Goal: Information Seeking & Learning: Compare options

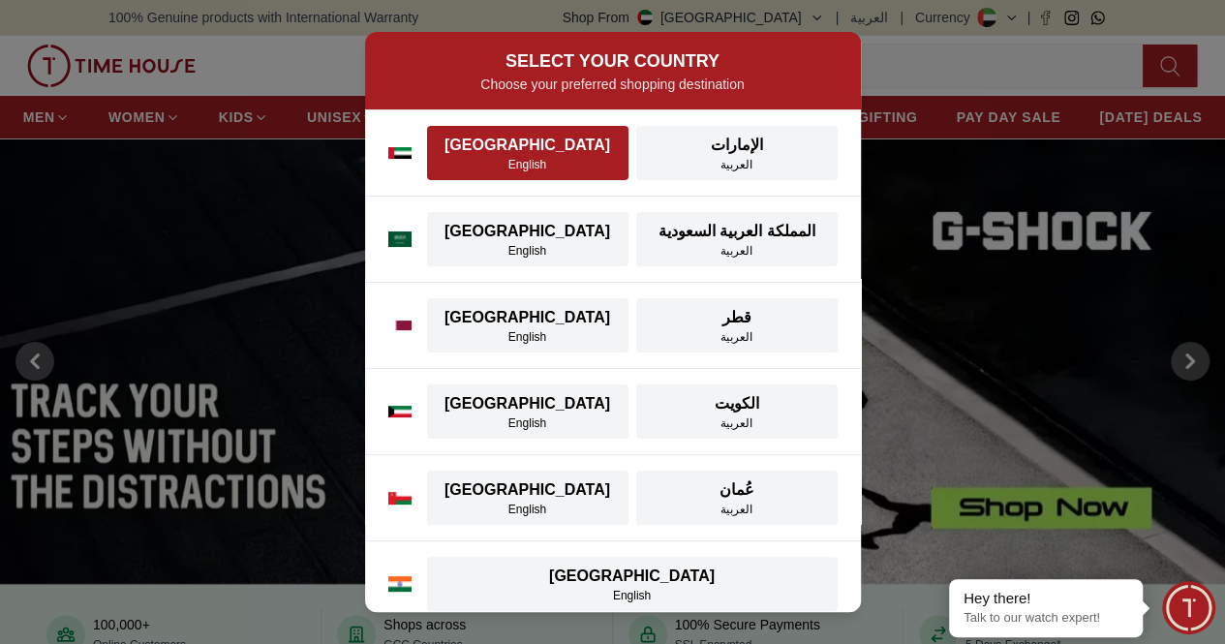
click at [528, 154] on div "[GEOGRAPHIC_DATA]" at bounding box center [528, 145] width 178 height 23
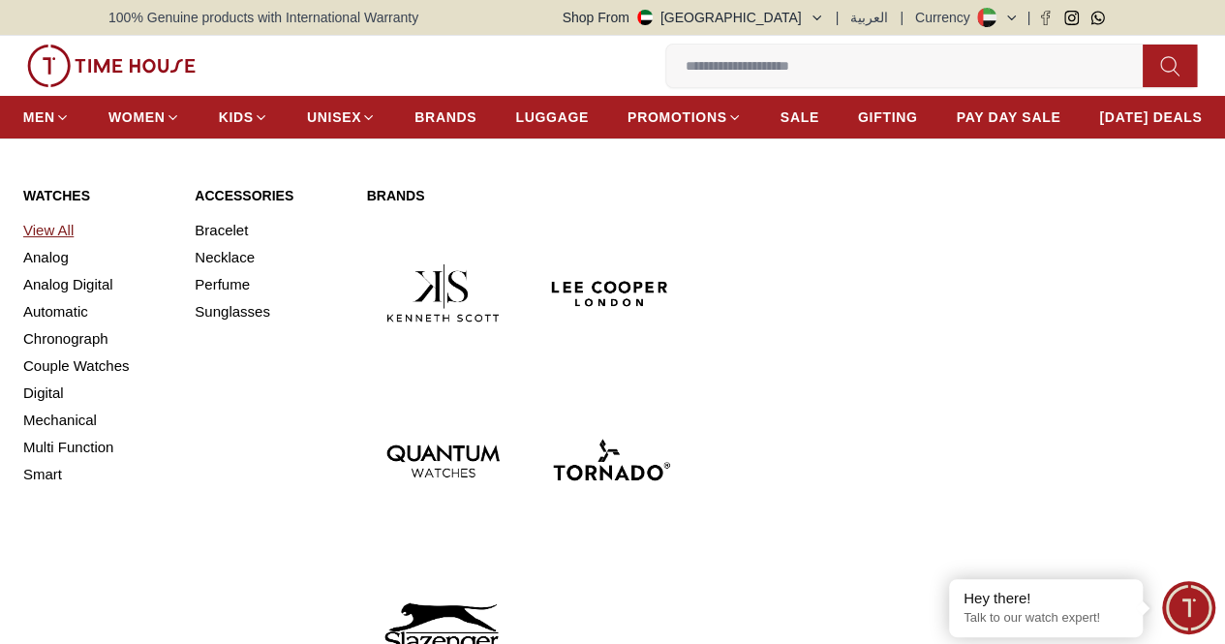
click at [41, 244] on link "View All" at bounding box center [97, 230] width 148 height 27
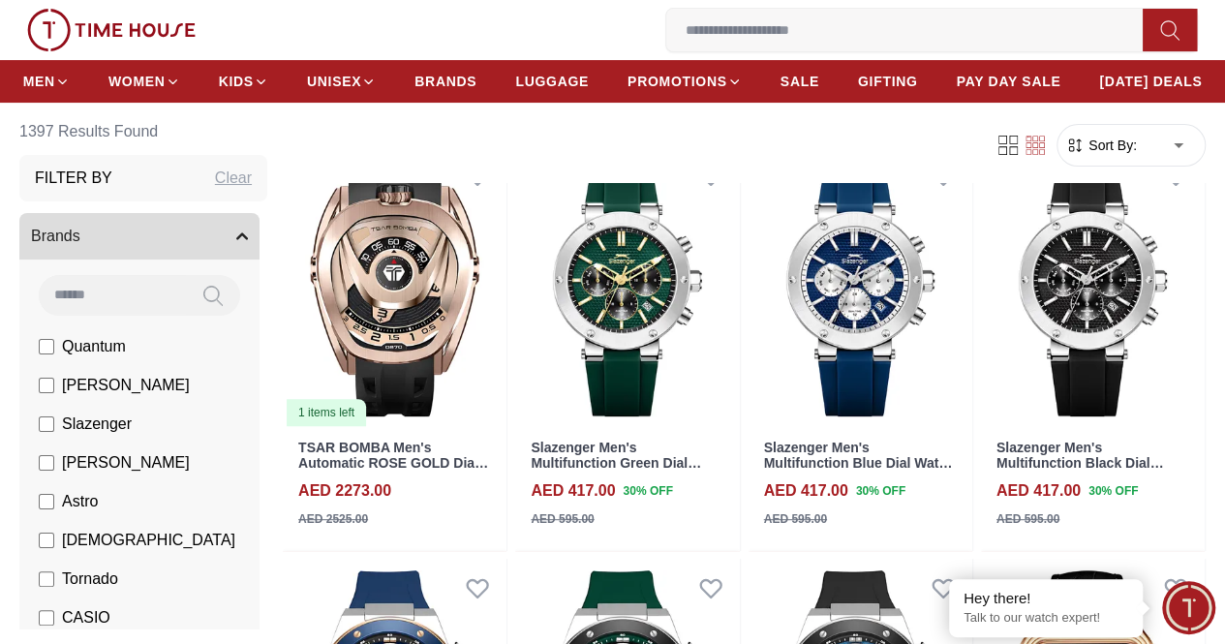
scroll to position [290, 0]
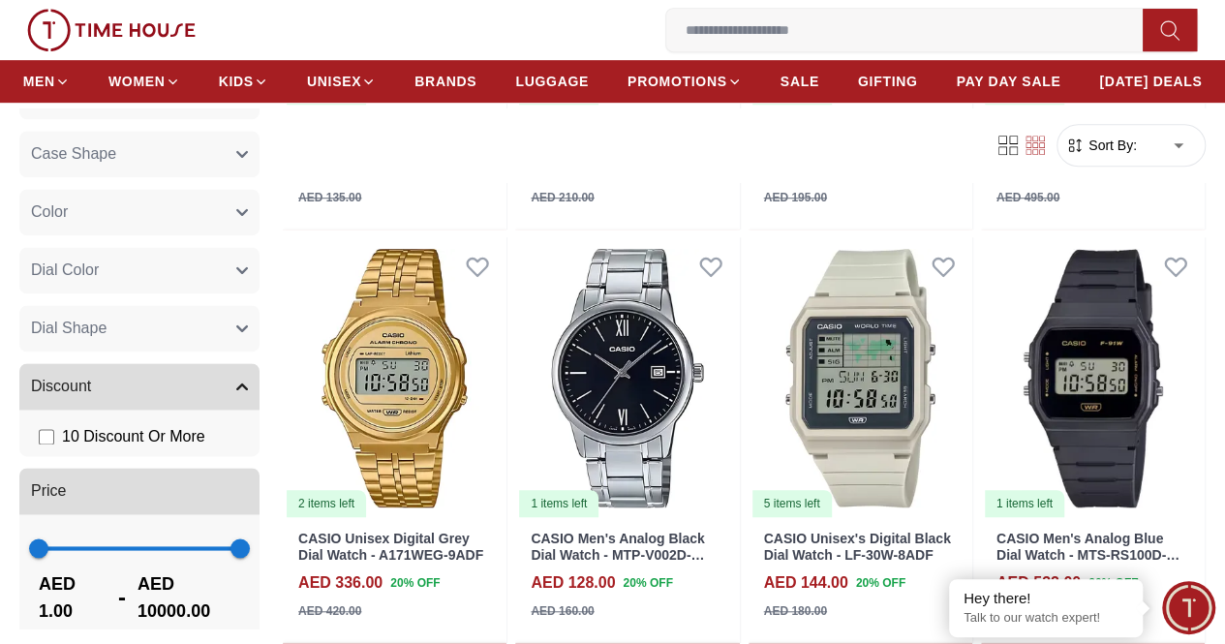
scroll to position [1372, 0]
type input "****"
drag, startPoint x: 285, startPoint y: 549, endPoint x: 67, endPoint y: 570, distance: 218.9
click at [67, 570] on div "1 1131 AED 1.00 - AED 1131.00" at bounding box center [139, 576] width 240 height 129
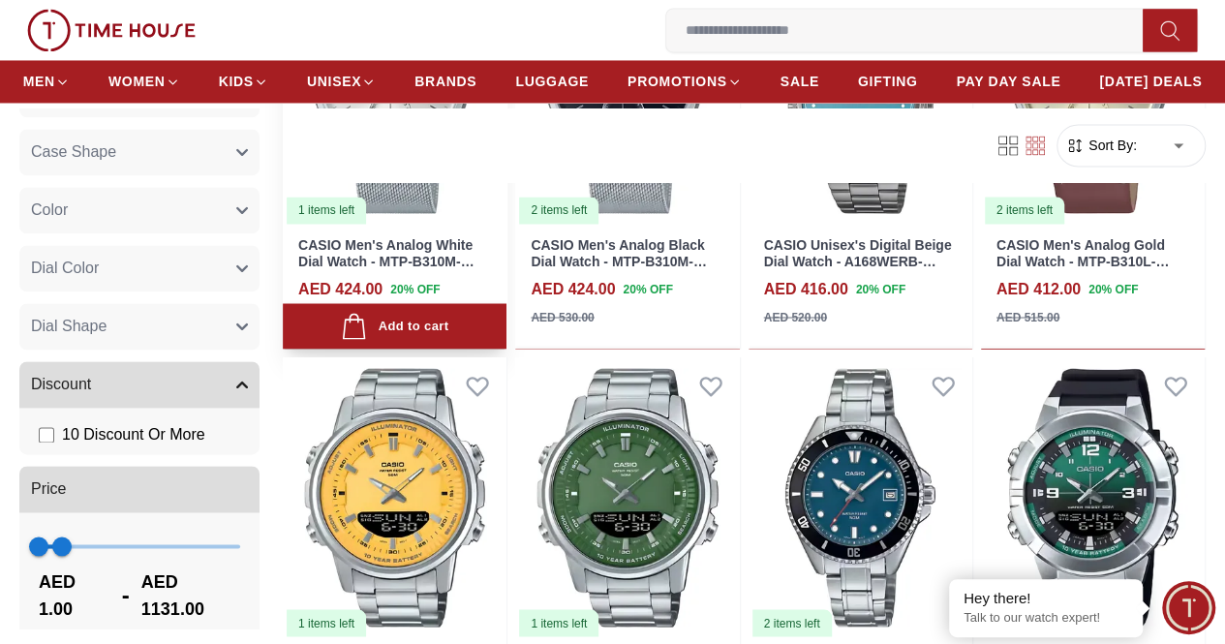
scroll to position [1646, 0]
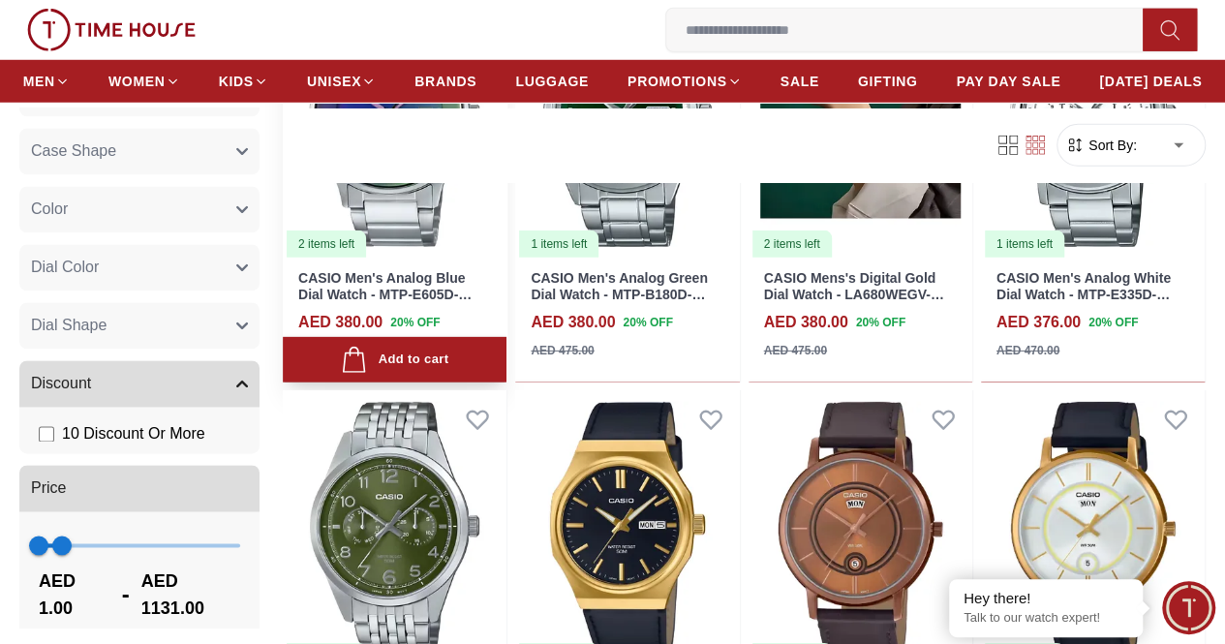
scroll to position [2904, 0]
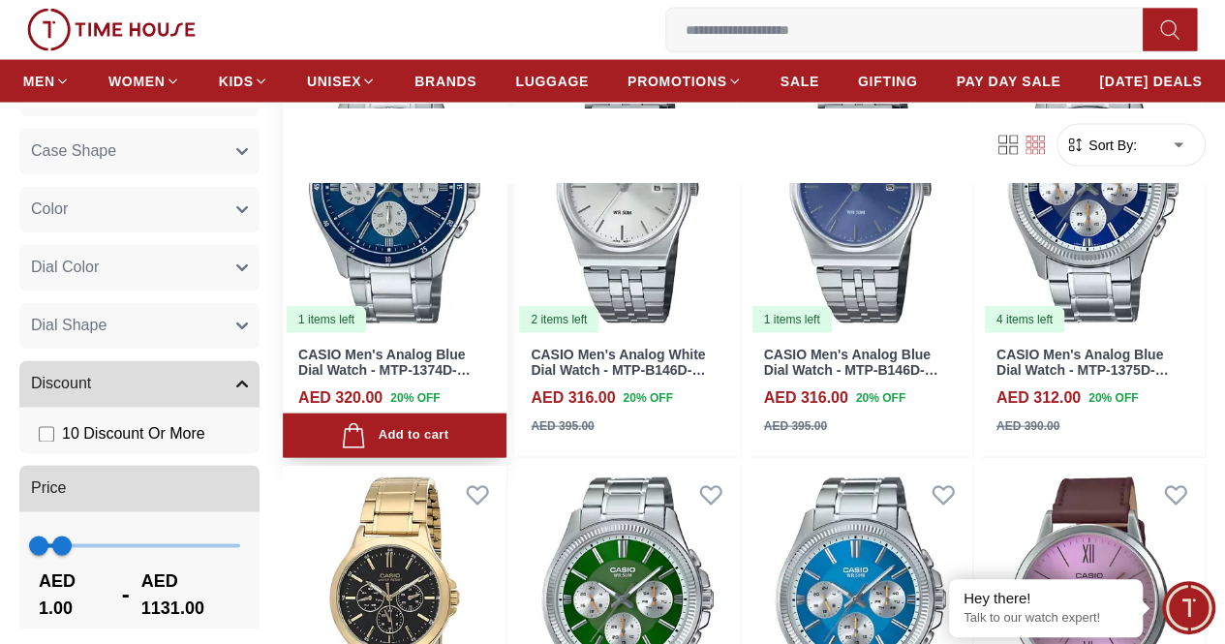
scroll to position [5712, 0]
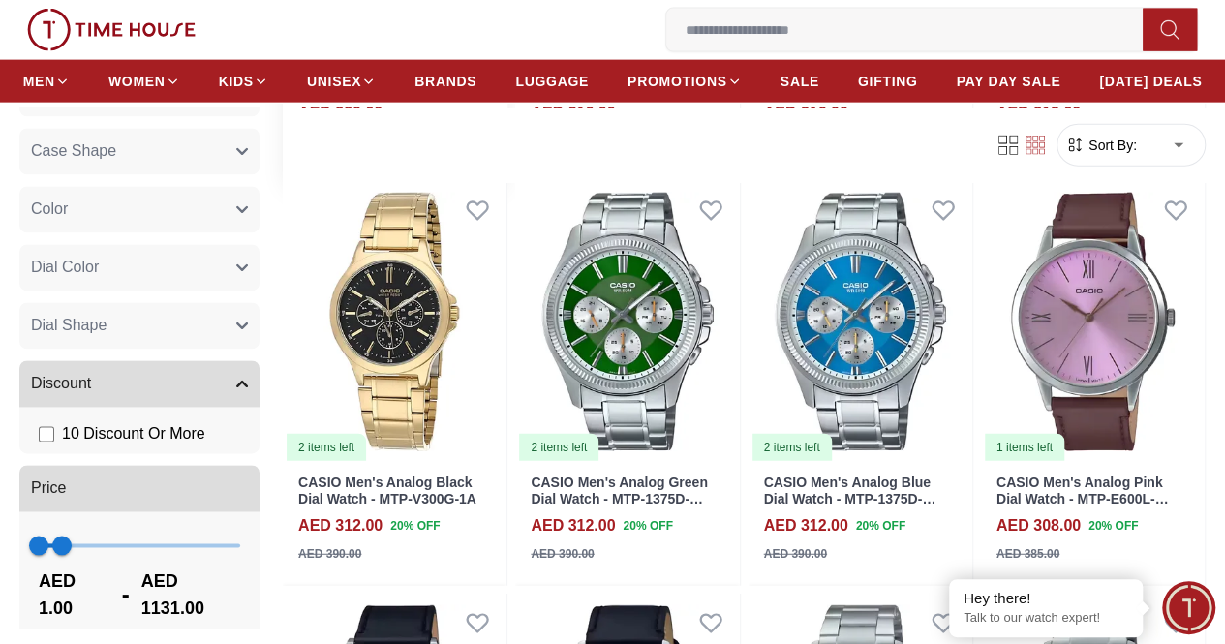
scroll to position [6099, 0]
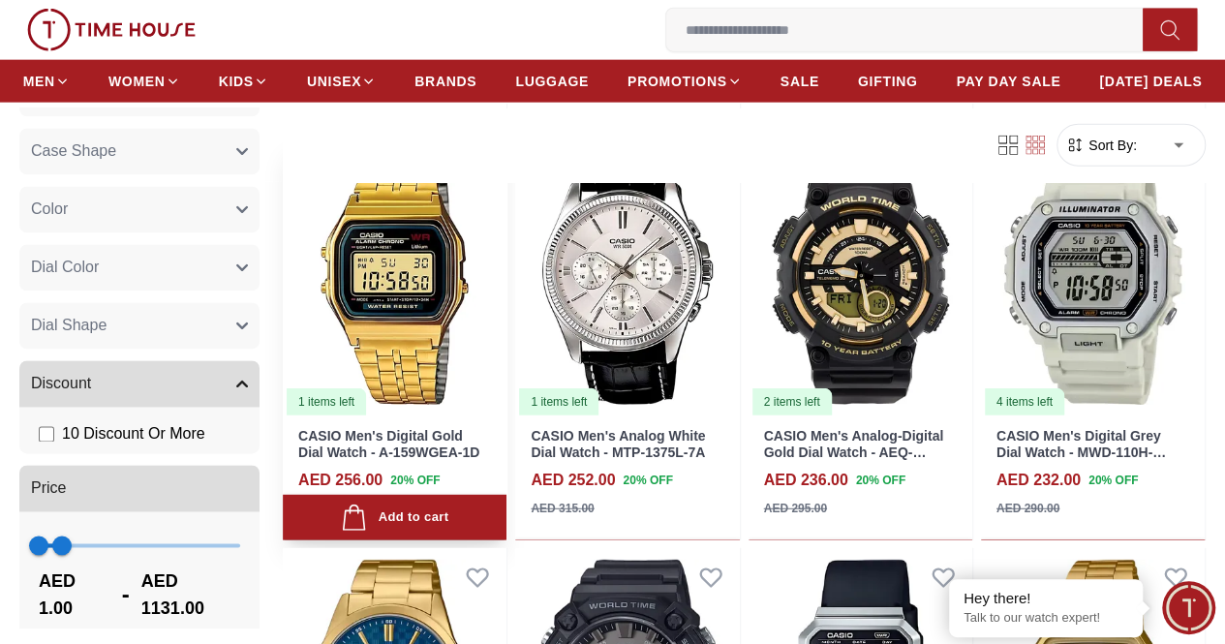
scroll to position [9681, 0]
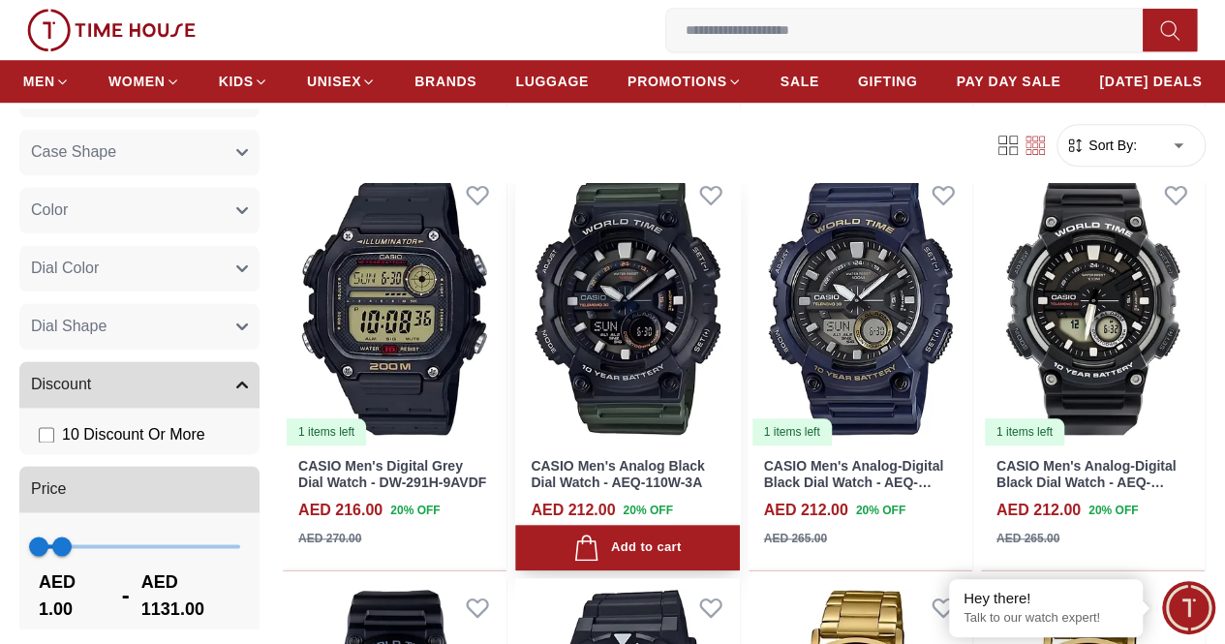
scroll to position [12005, 0]
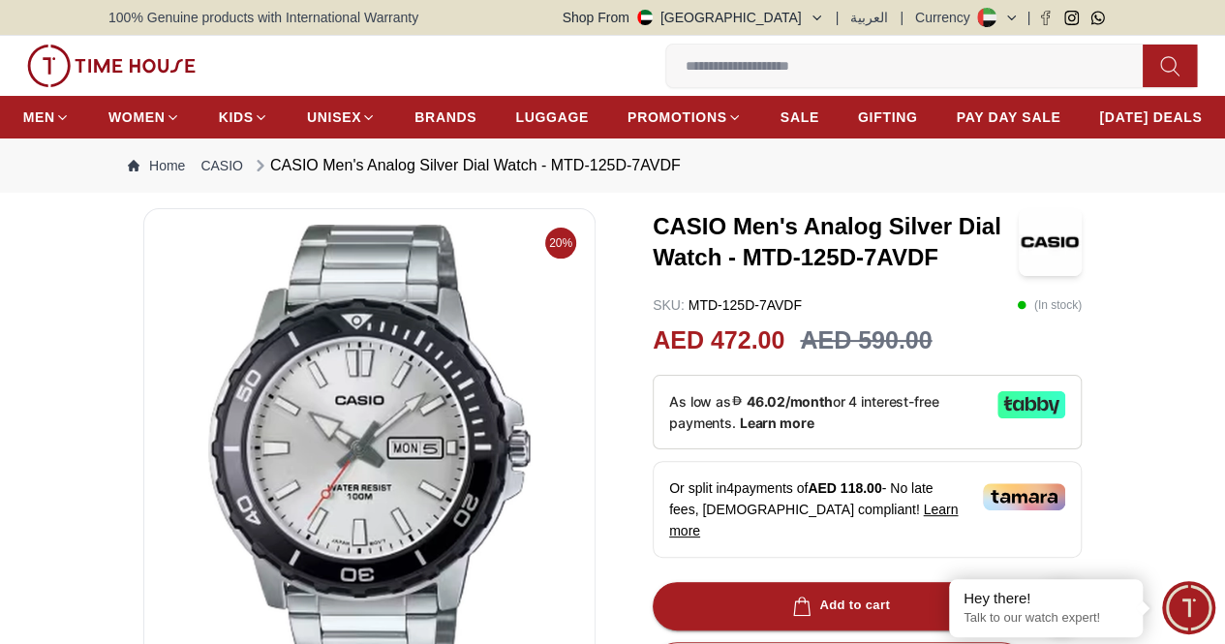
click at [387, 444] on img at bounding box center [369, 457] width 419 height 465
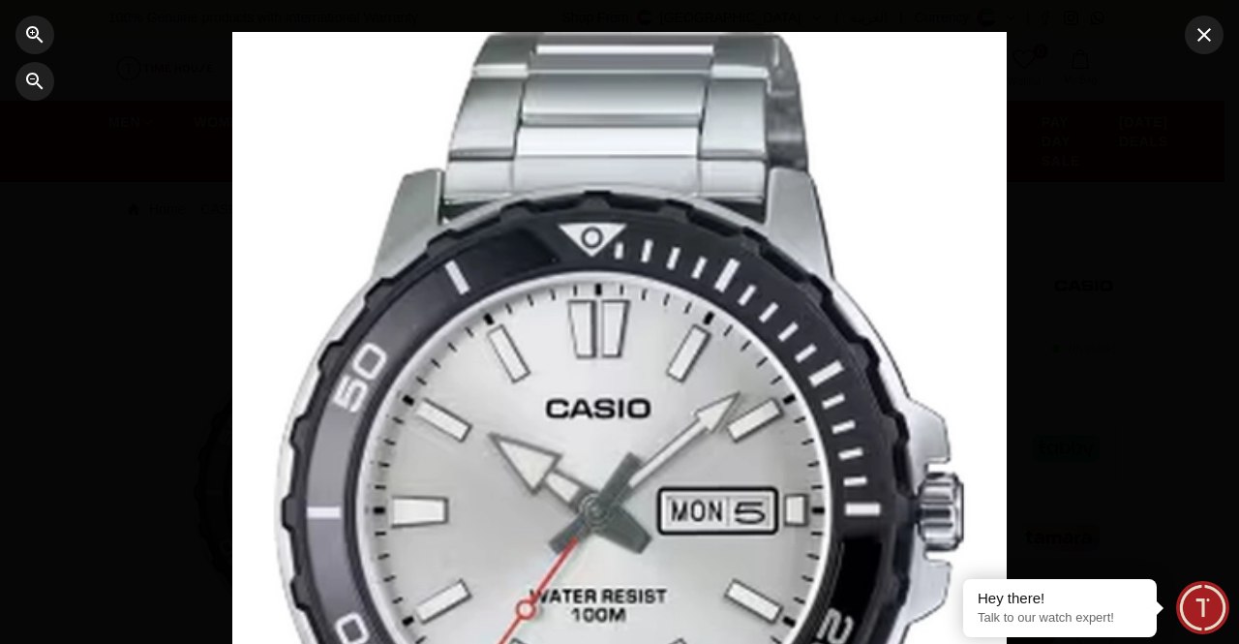
click at [140, 265] on div at bounding box center [619, 322] width 1239 height 644
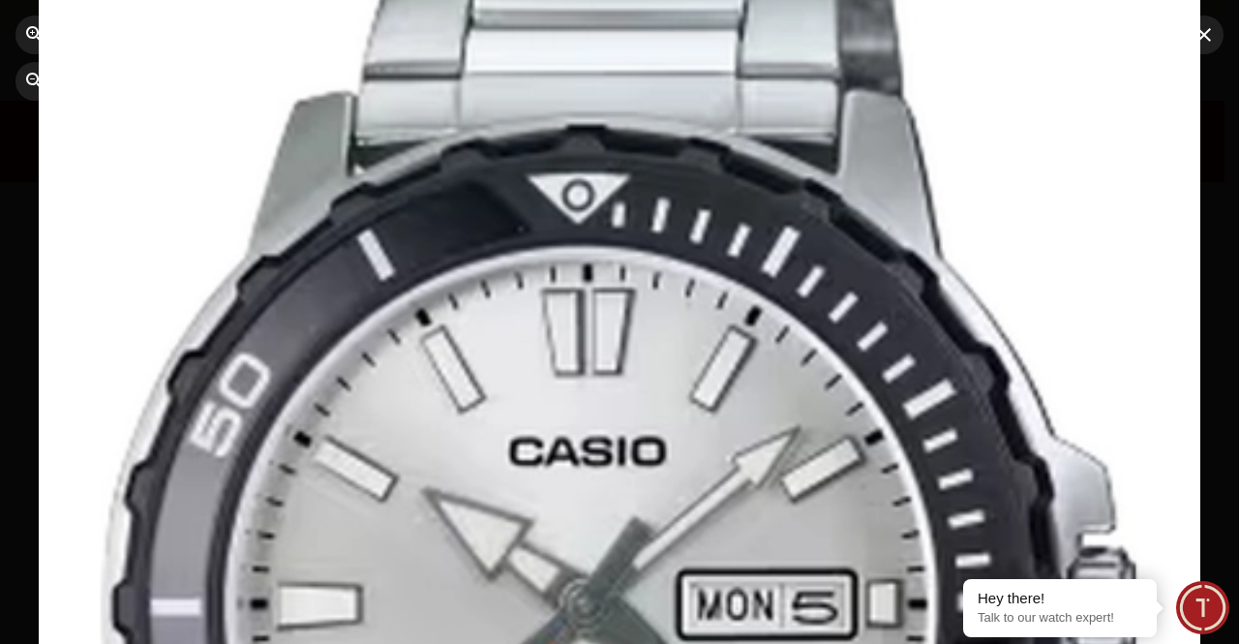
click at [404, 338] on div at bounding box center [620, 322] width 1162 height 869
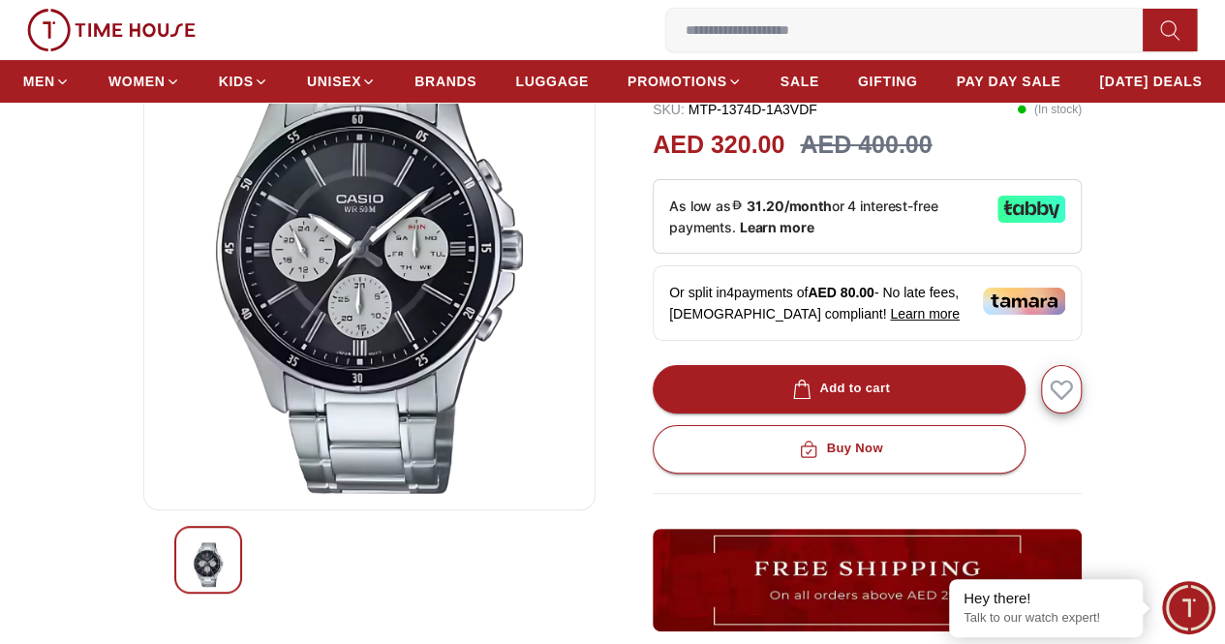
scroll to position [194, 0]
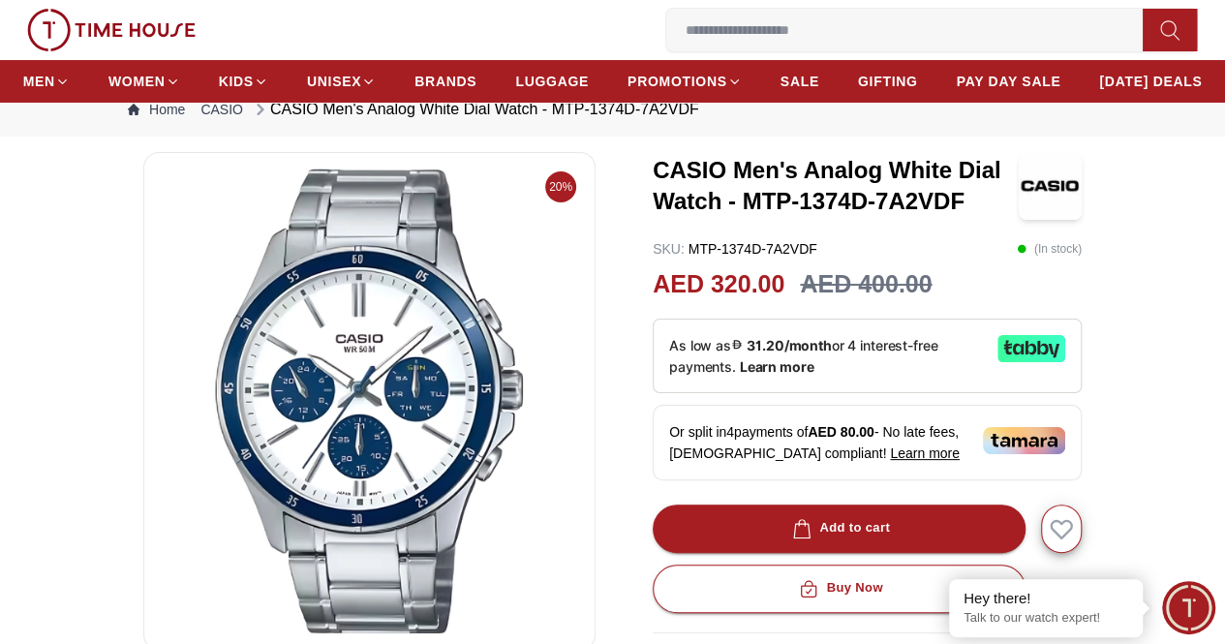
scroll to position [97, 0]
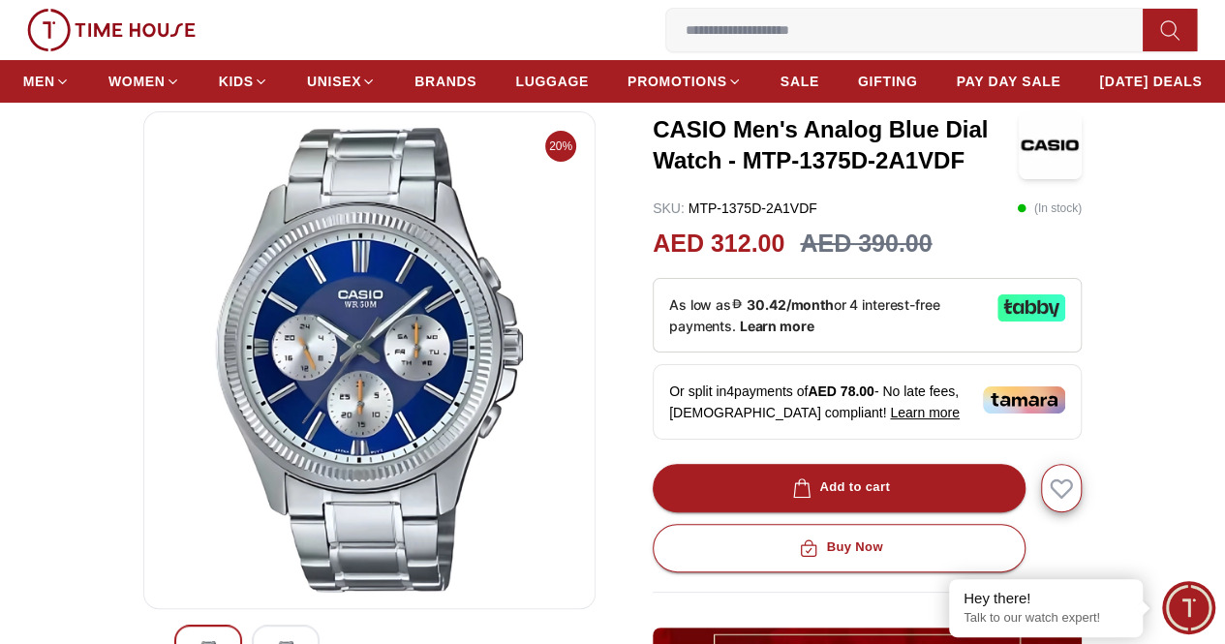
scroll to position [290, 0]
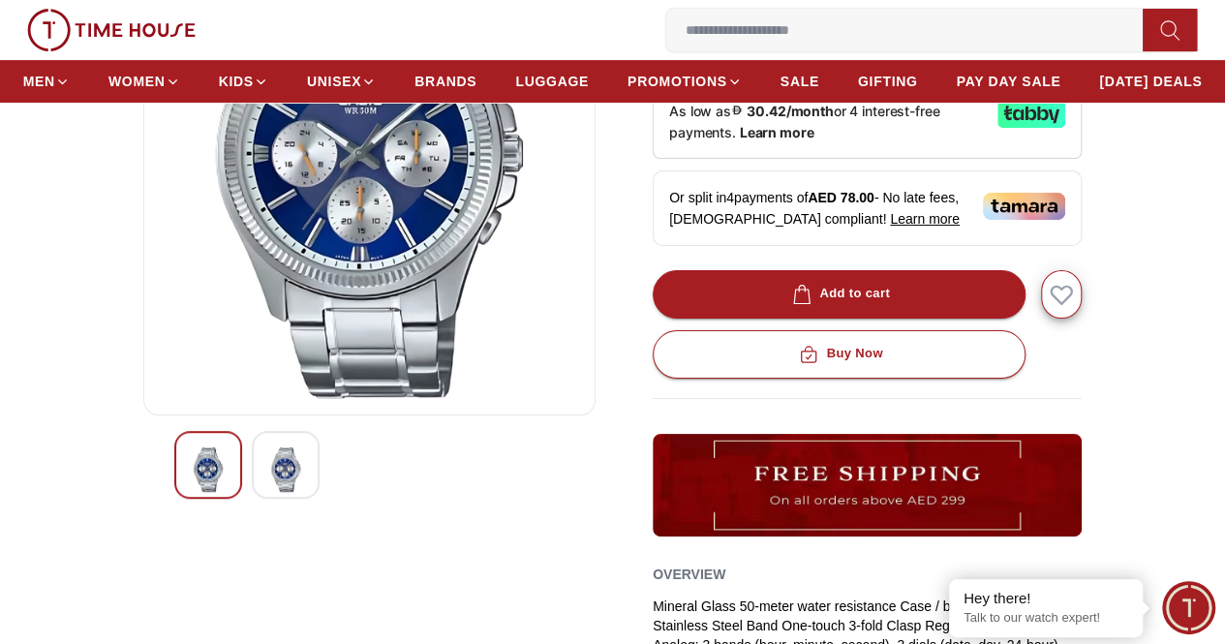
click at [252, 499] on div at bounding box center [286, 465] width 68 height 68
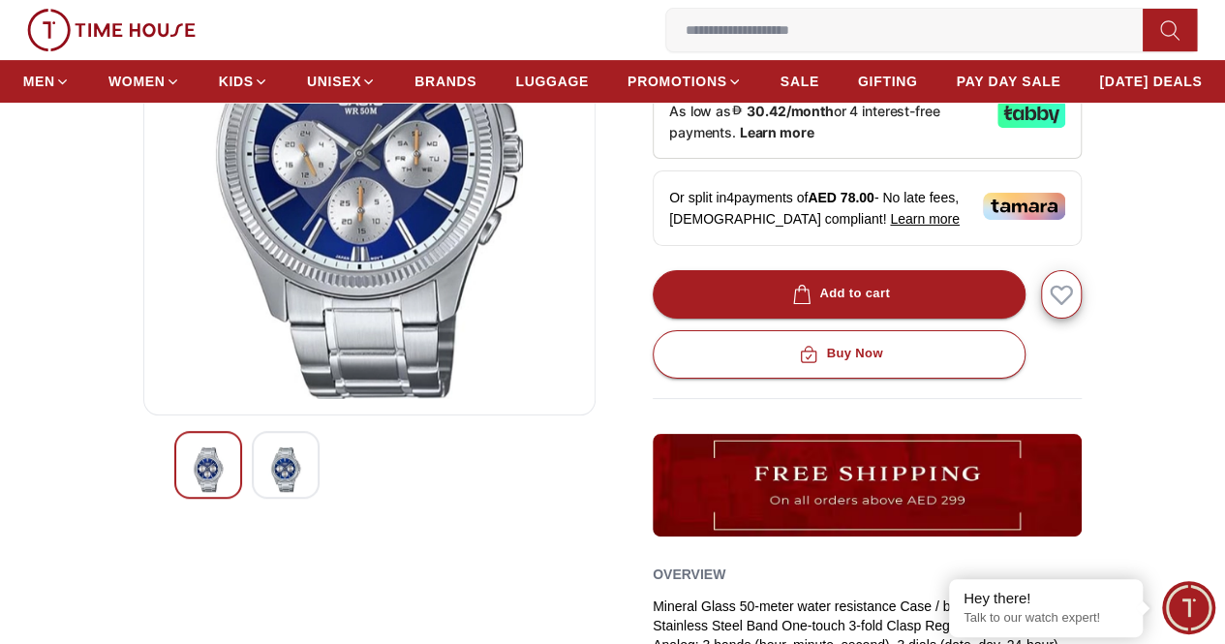
click at [268, 492] on img at bounding box center [285, 469] width 35 height 45
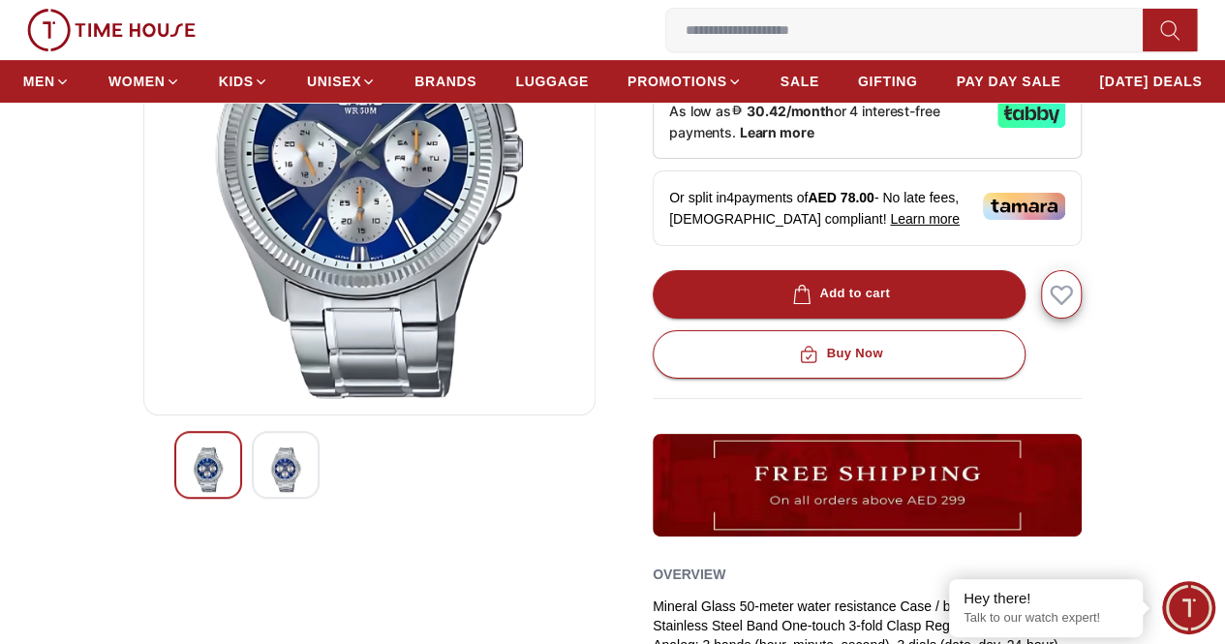
click at [277, 499] on div at bounding box center [286, 465] width 68 height 68
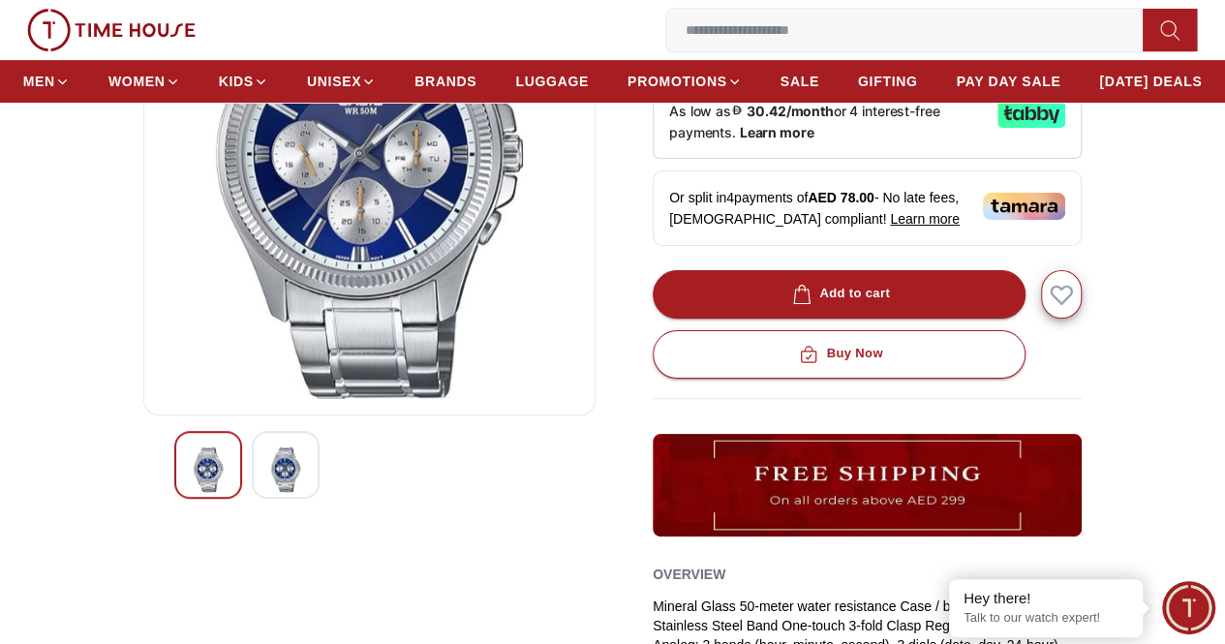
click at [268, 492] on img at bounding box center [285, 469] width 35 height 45
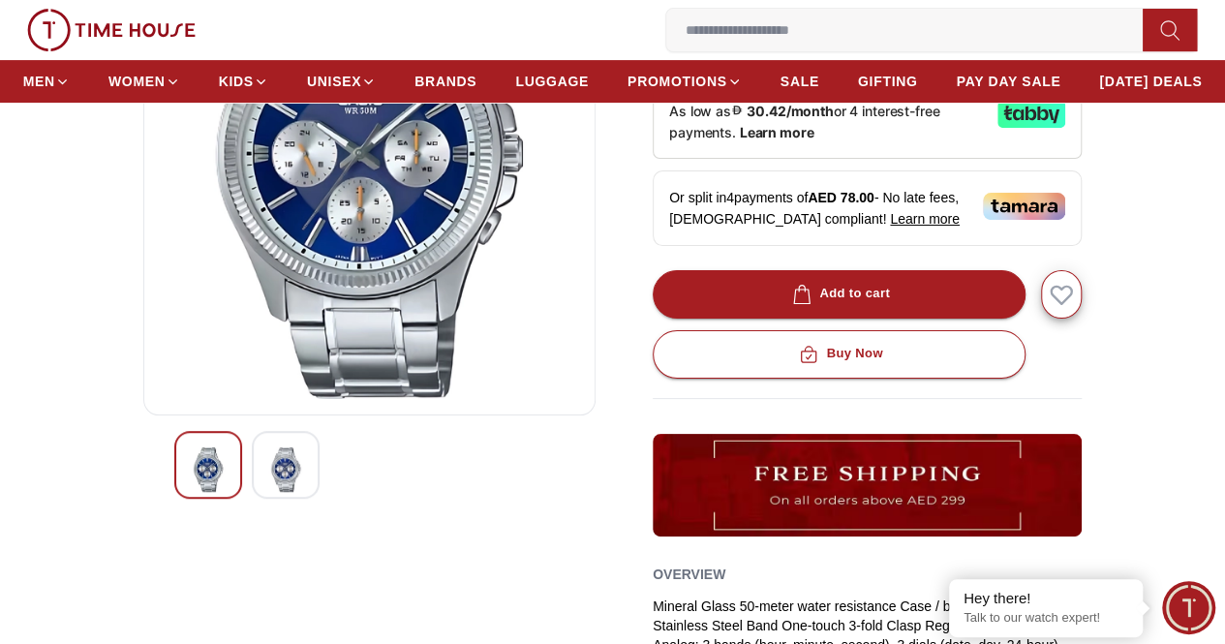
click at [200, 499] on div at bounding box center [208, 465] width 68 height 68
click at [268, 492] on img at bounding box center [285, 469] width 35 height 45
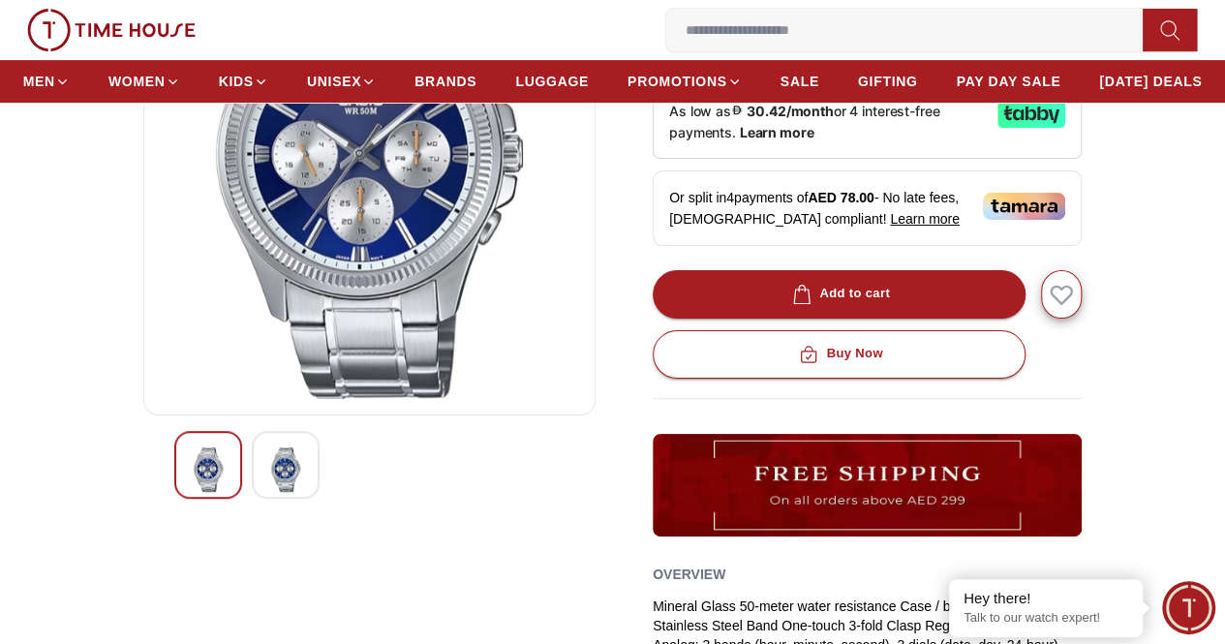
click at [268, 492] on img at bounding box center [285, 469] width 35 height 45
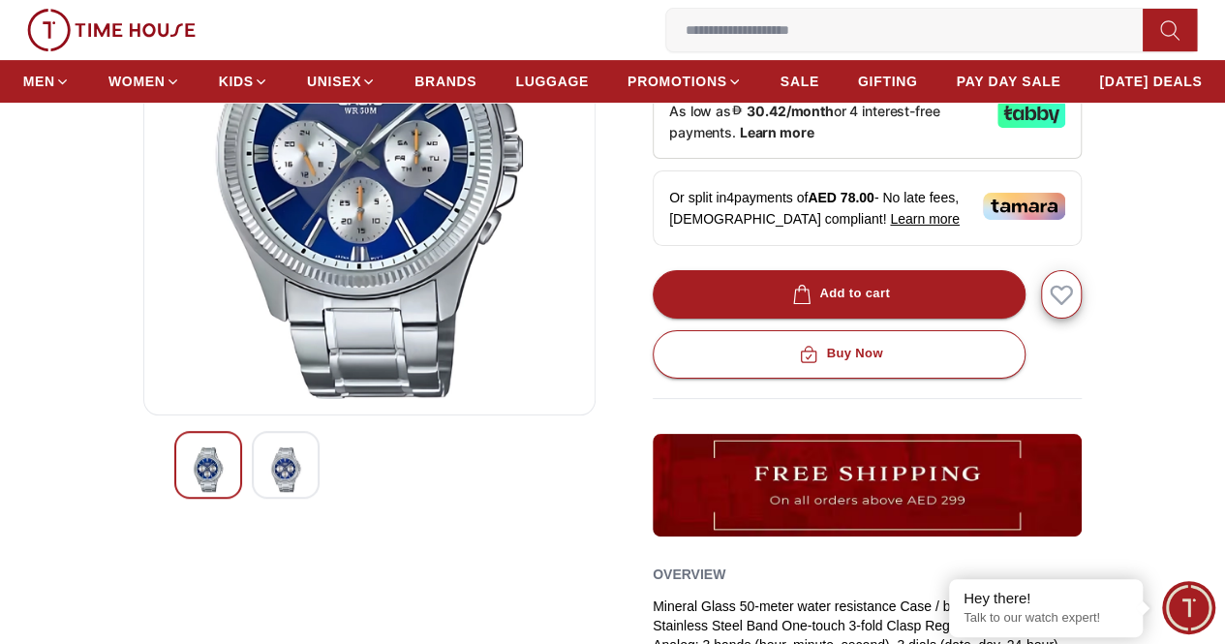
click at [268, 492] on img at bounding box center [285, 469] width 35 height 45
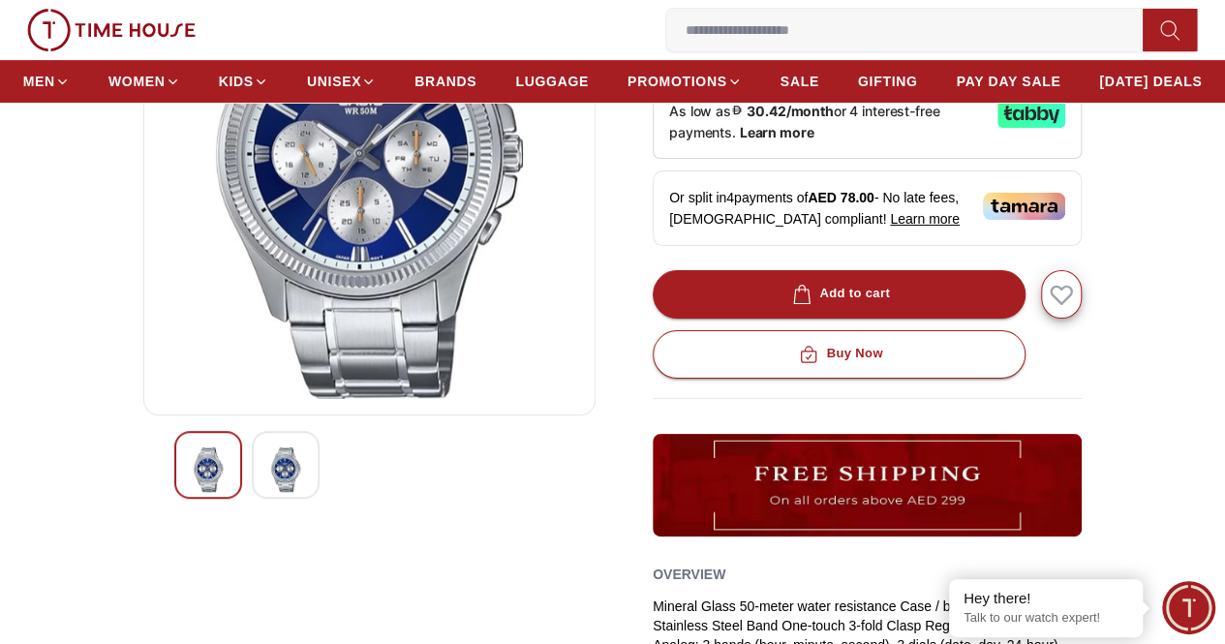
click at [268, 492] on img at bounding box center [285, 469] width 35 height 45
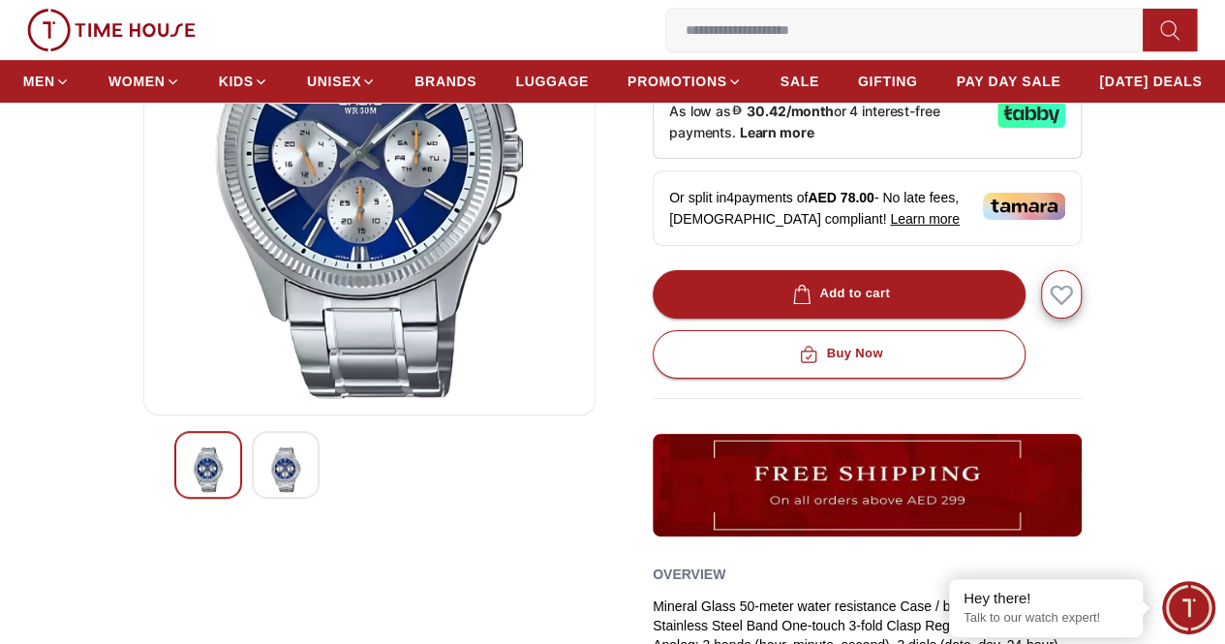
click at [268, 492] on img at bounding box center [285, 469] width 35 height 45
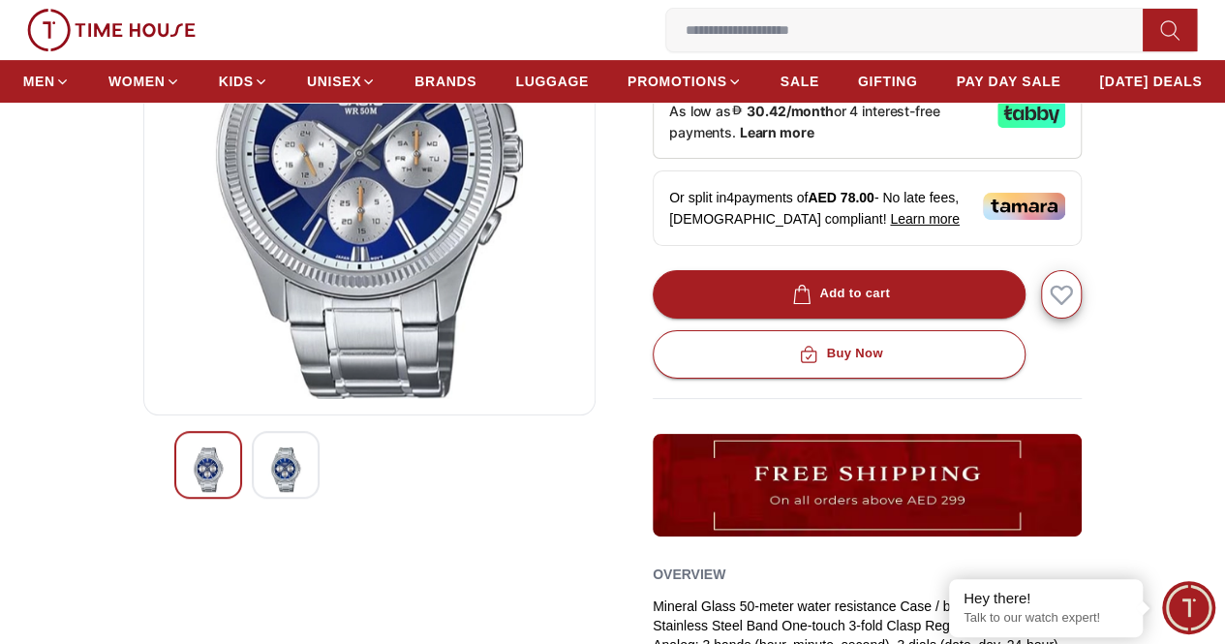
click at [268, 492] on img at bounding box center [285, 469] width 35 height 45
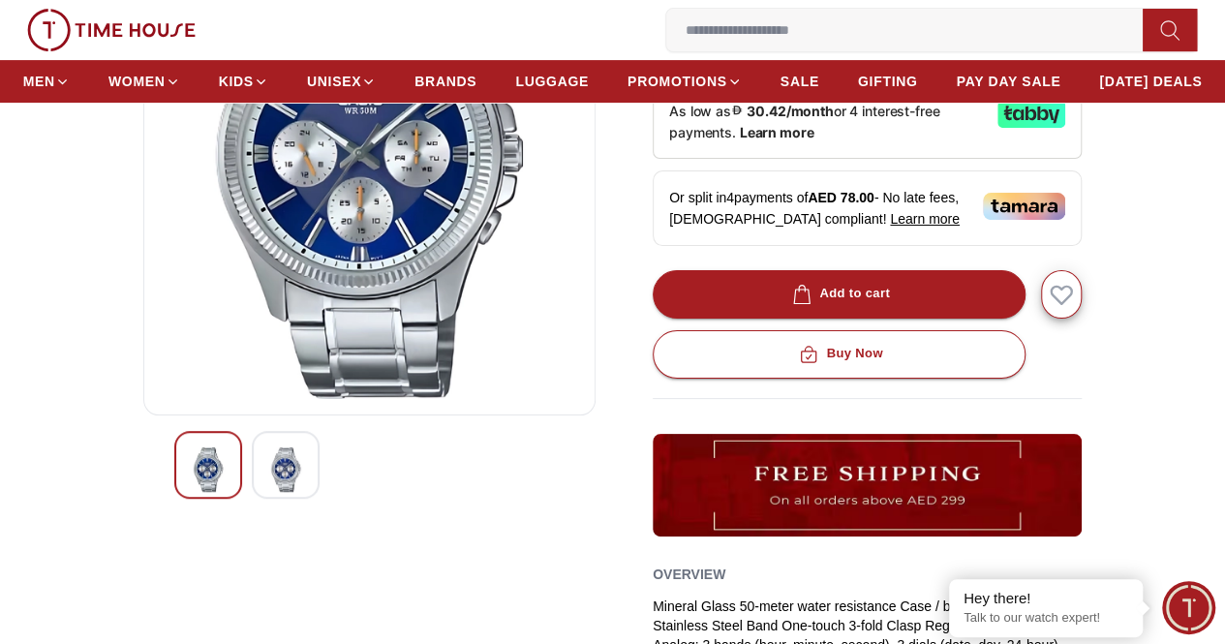
click at [268, 492] on img at bounding box center [285, 469] width 35 height 45
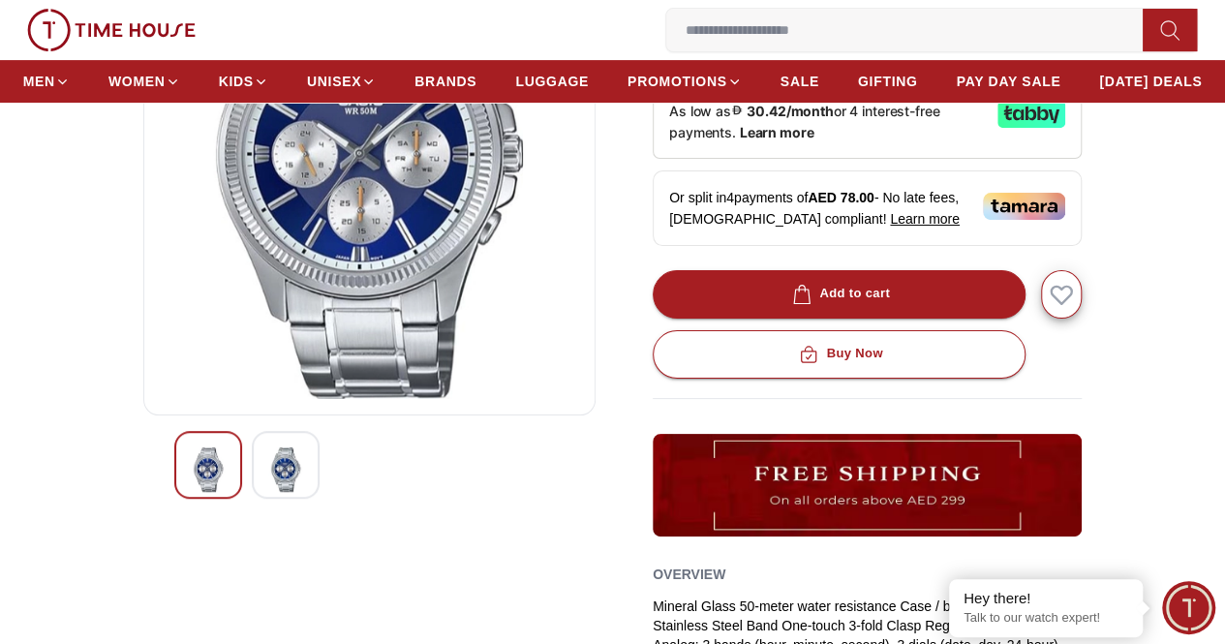
click at [268, 492] on img at bounding box center [285, 469] width 35 height 45
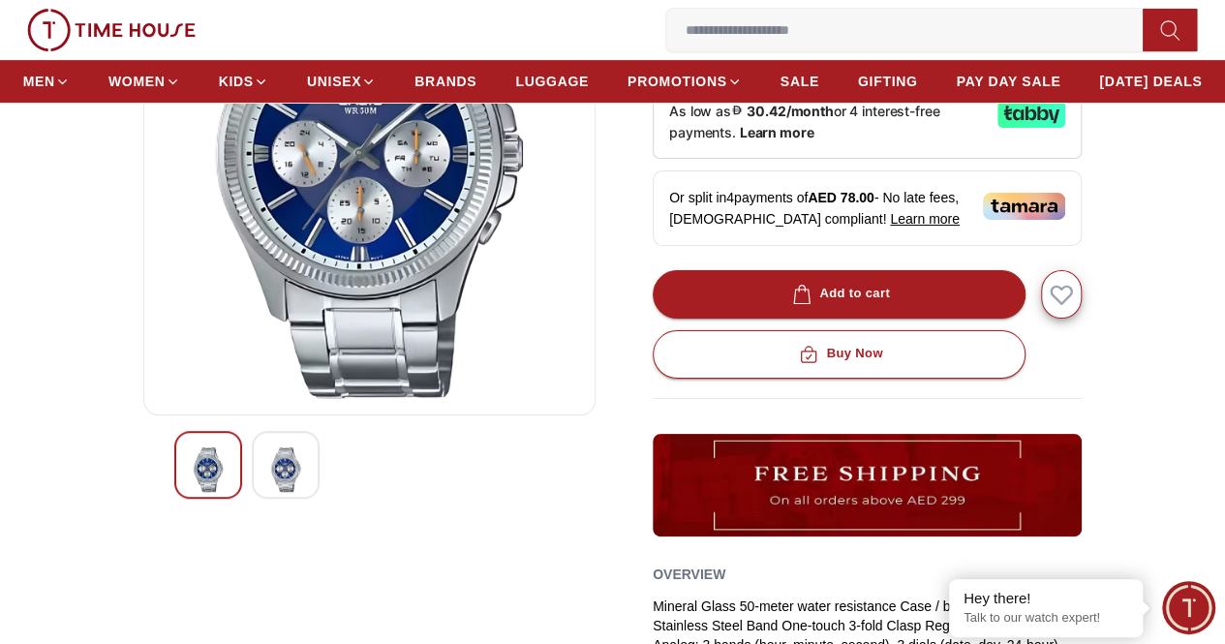
click at [268, 492] on img at bounding box center [285, 469] width 35 height 45
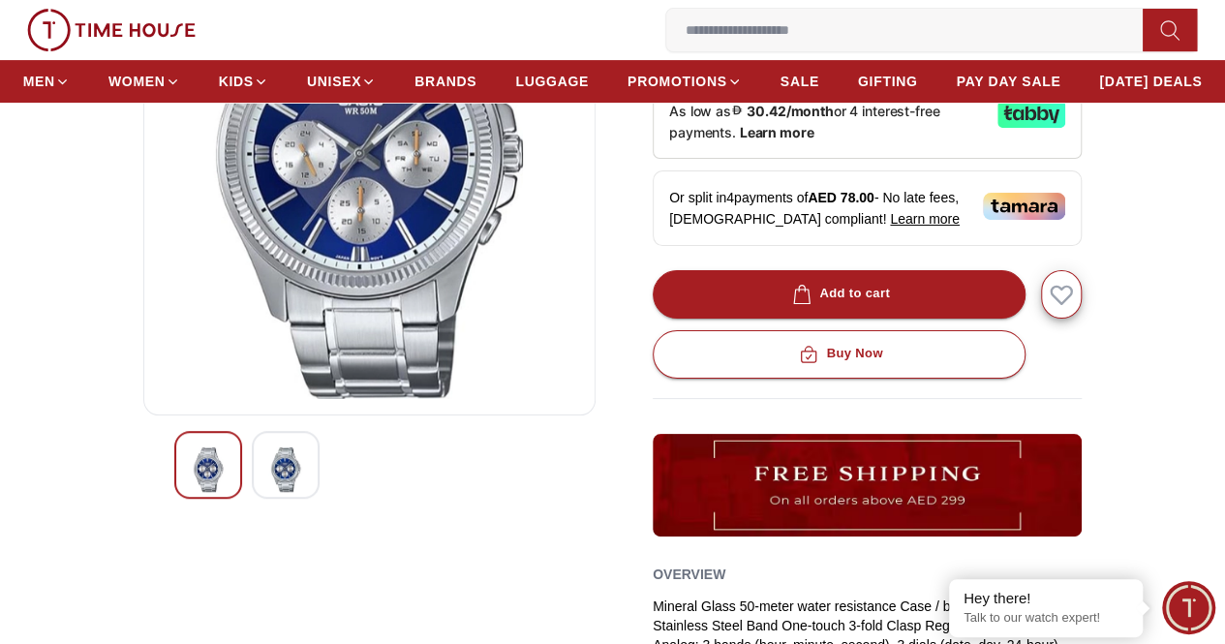
click at [268, 492] on img at bounding box center [285, 469] width 35 height 45
click at [226, 492] on img at bounding box center [208, 469] width 35 height 45
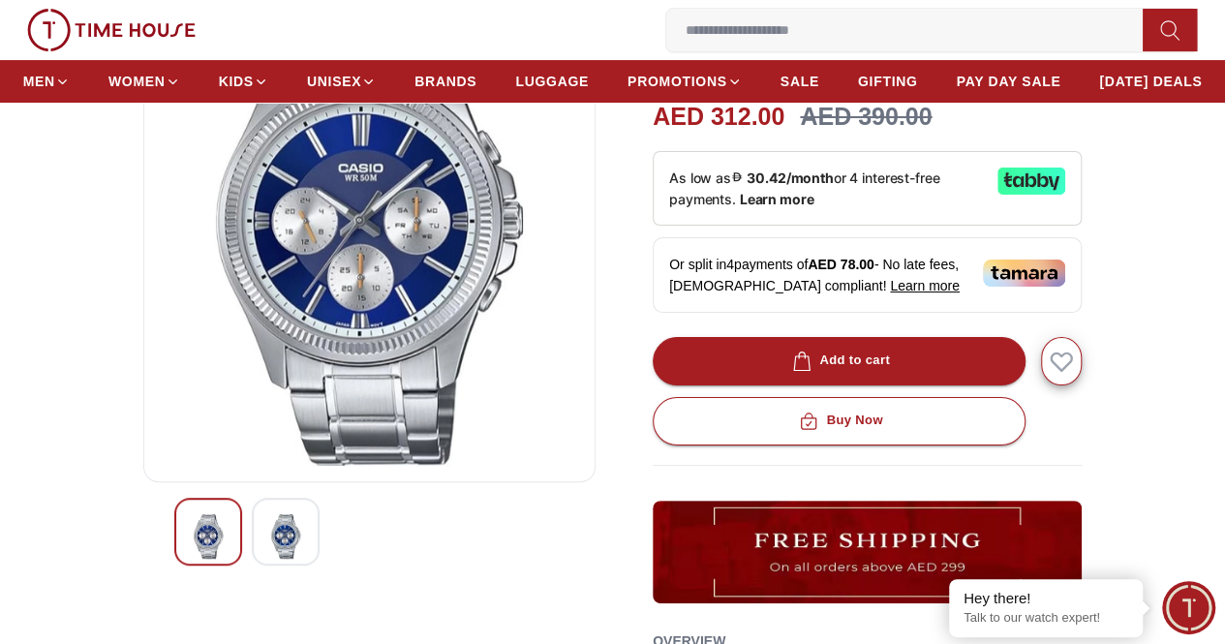
scroll to position [194, 0]
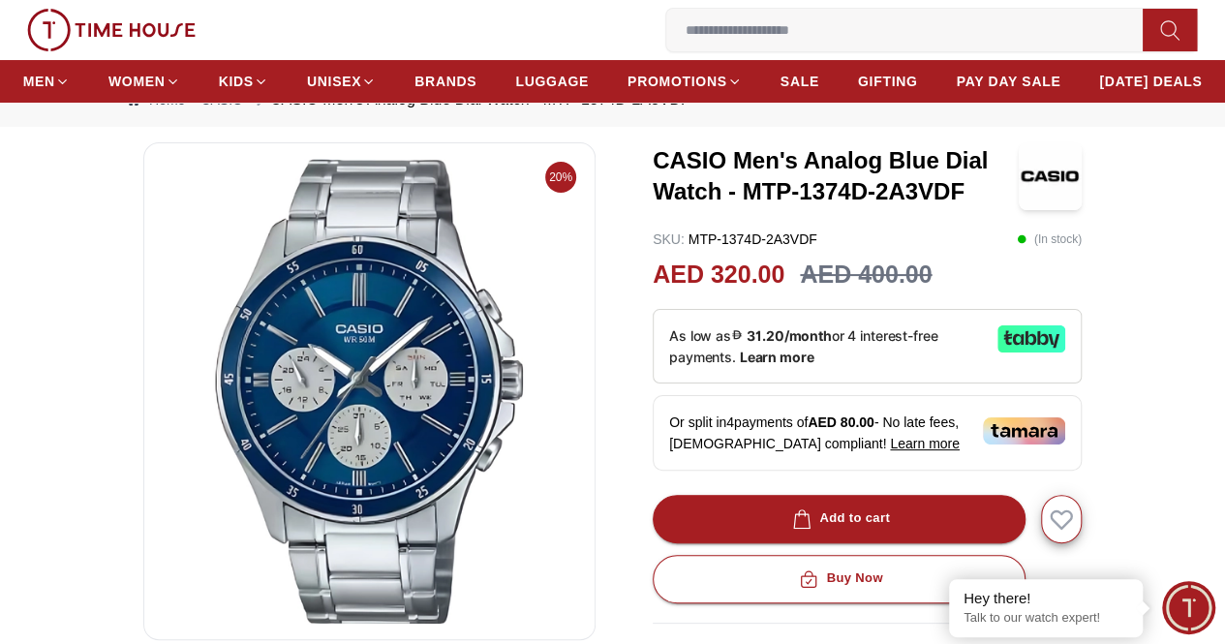
scroll to position [97, 0]
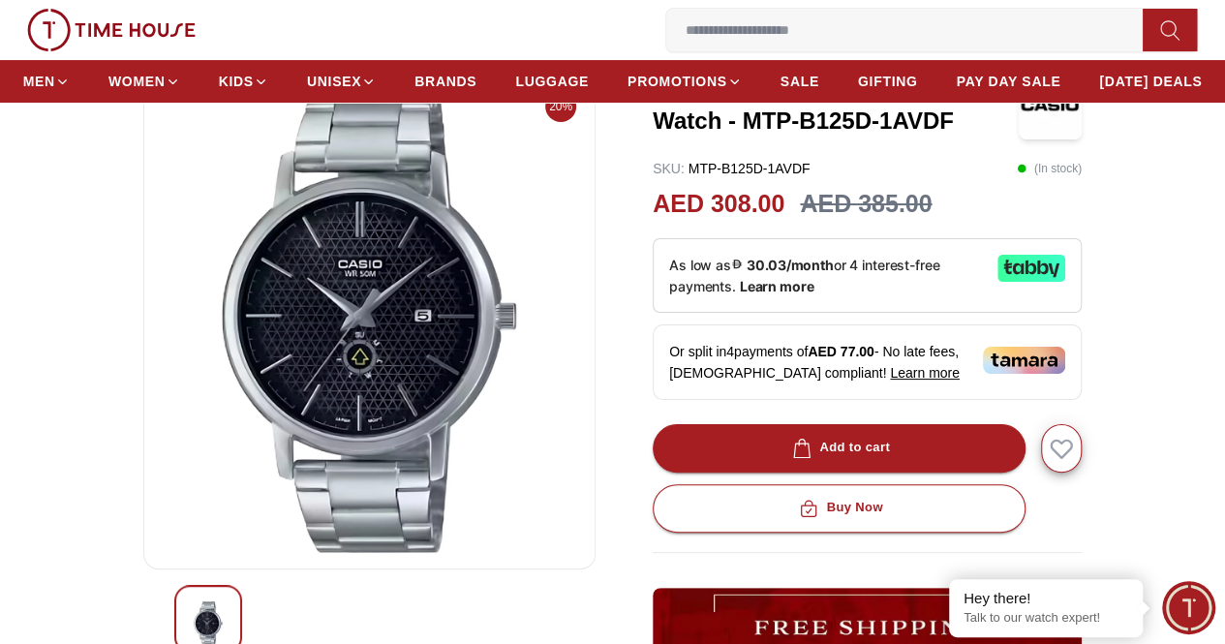
scroll to position [97, 0]
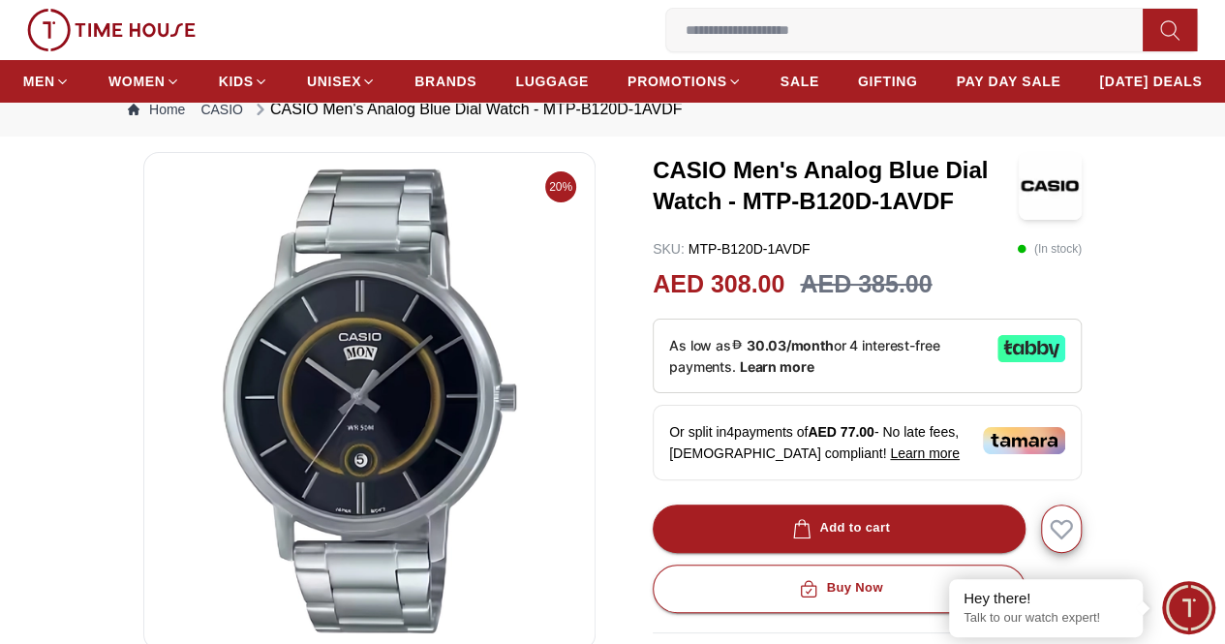
scroll to position [97, 0]
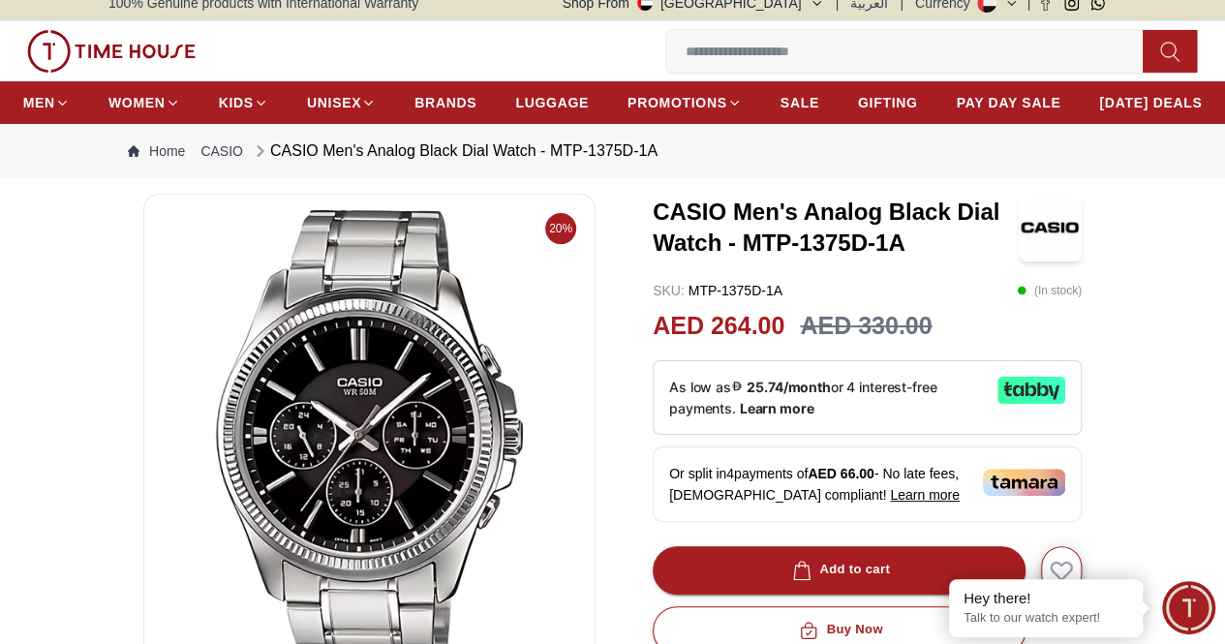
scroll to position [97, 0]
